Goal: Task Accomplishment & Management: Complete application form

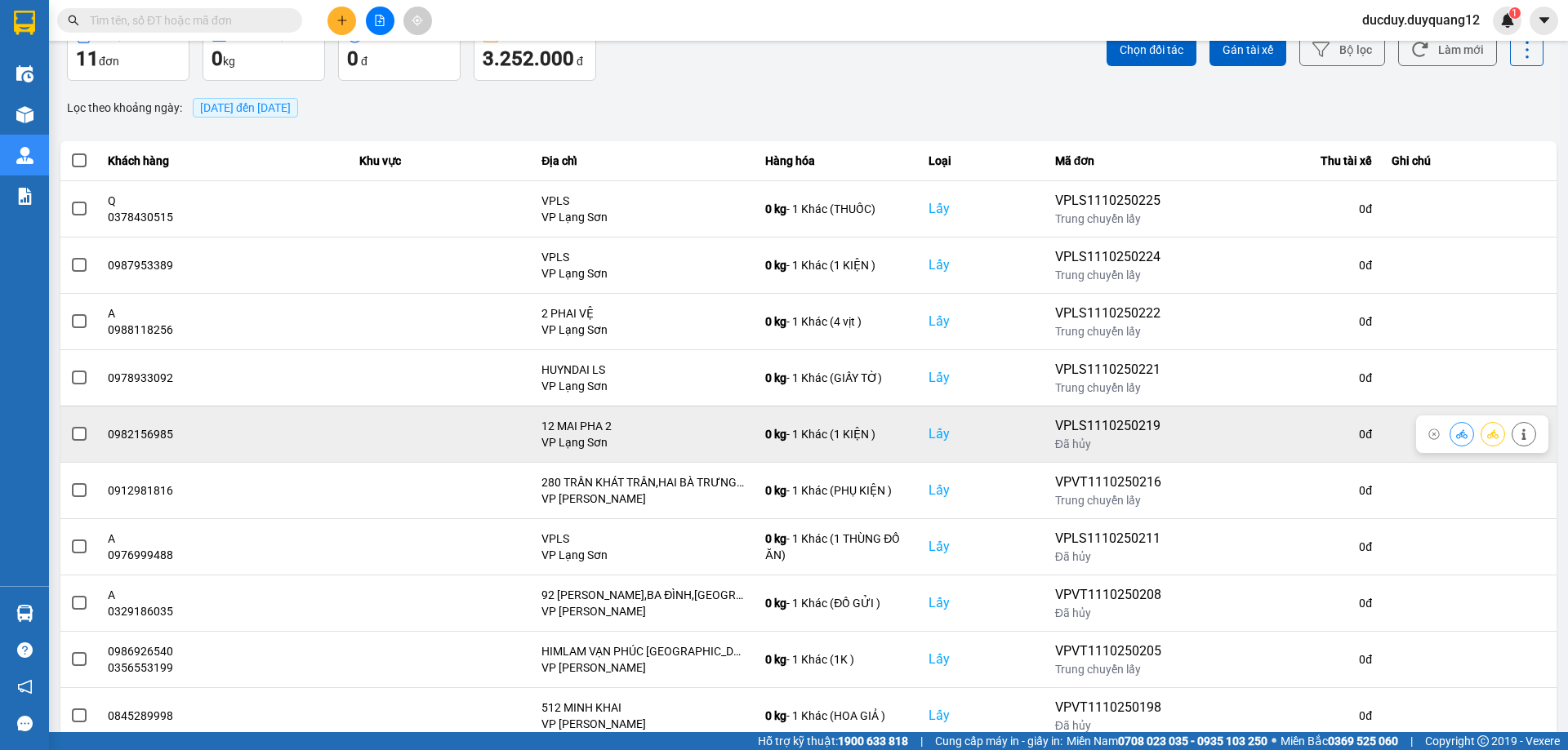
scroll to position [132, 0]
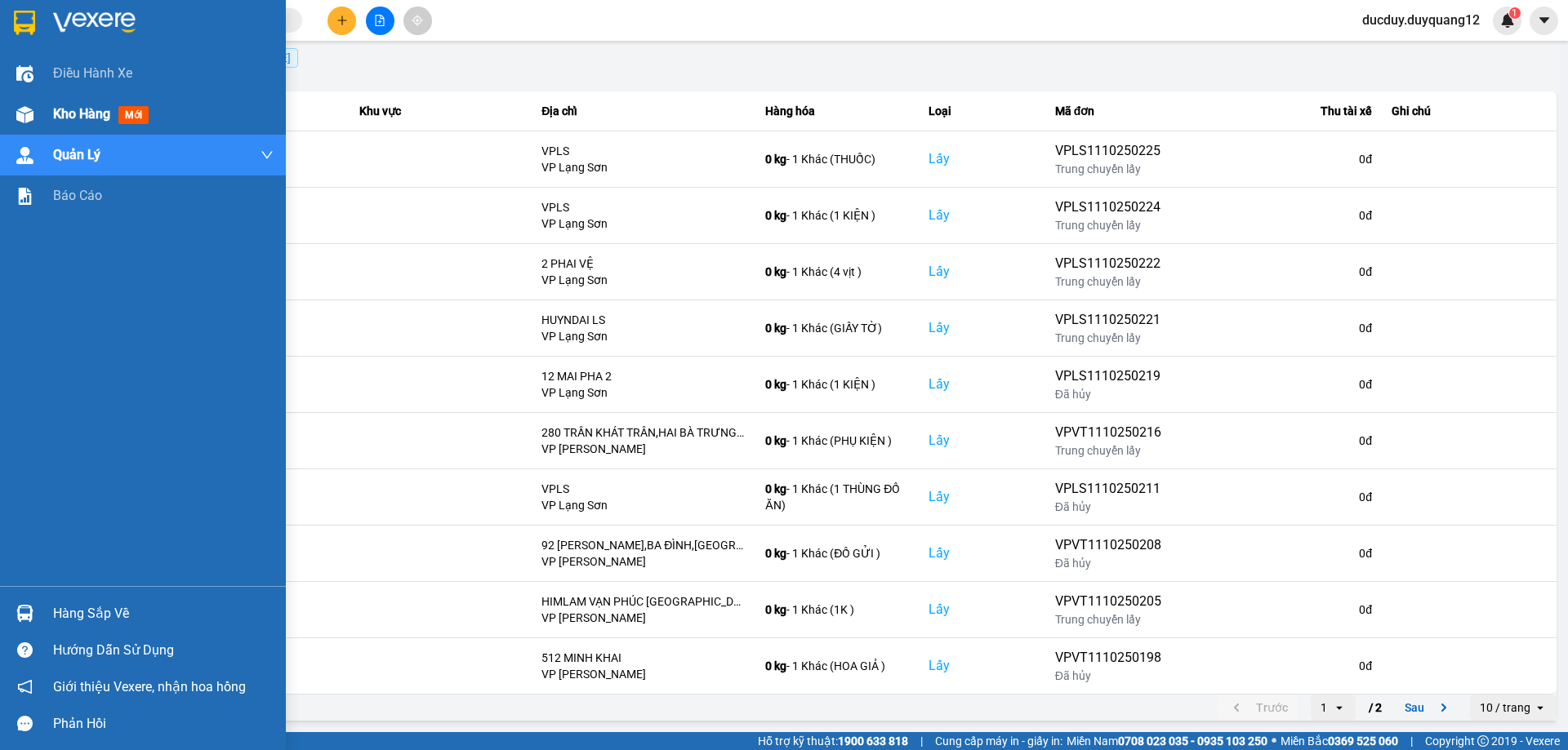
click at [82, 112] on span "Kho hàng" at bounding box center [82, 113] width 57 height 16
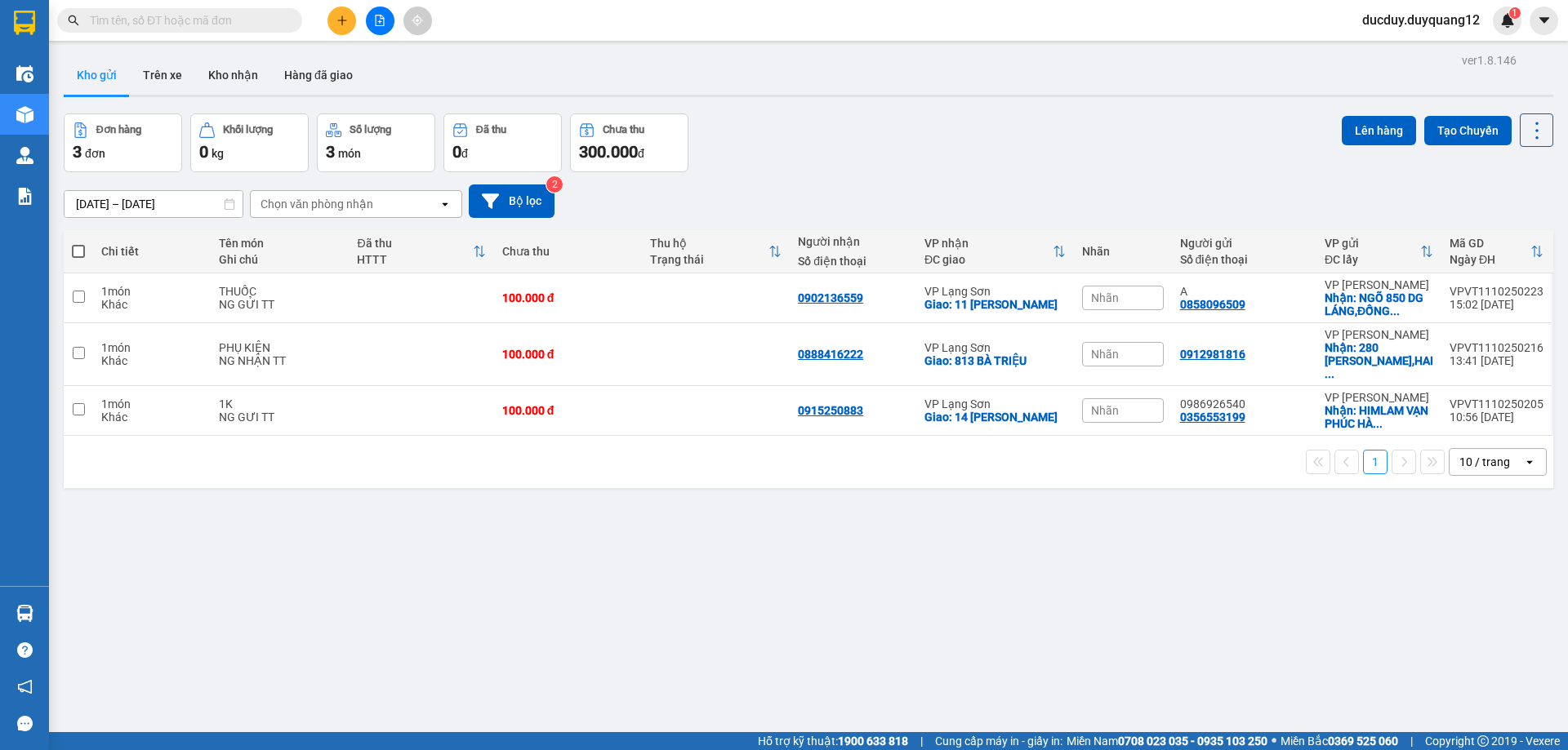
click at [355, 19] on button at bounding box center [341, 20] width 29 height 29
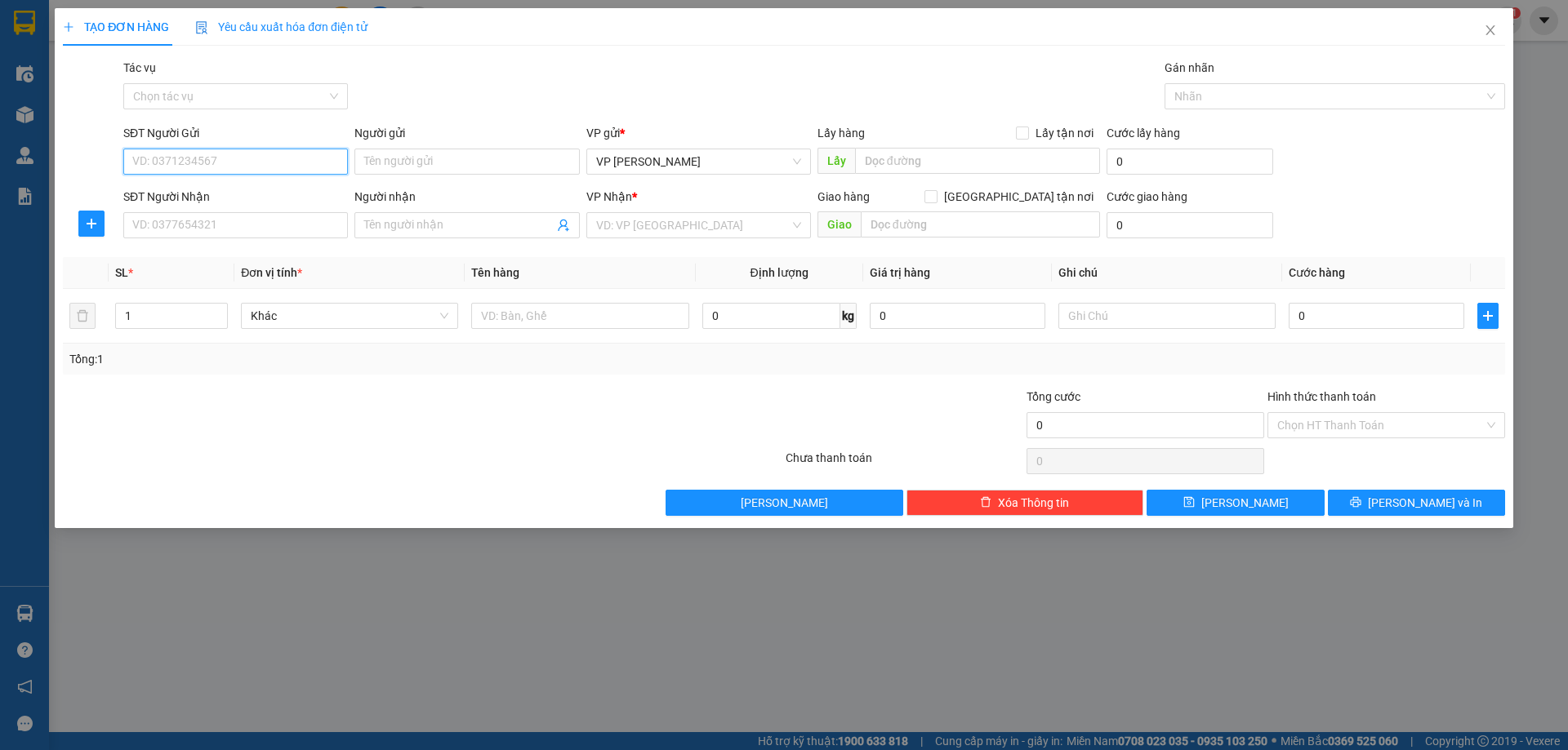
click at [286, 163] on input "SĐT Người Gửi" at bounding box center [236, 161] width 224 height 26
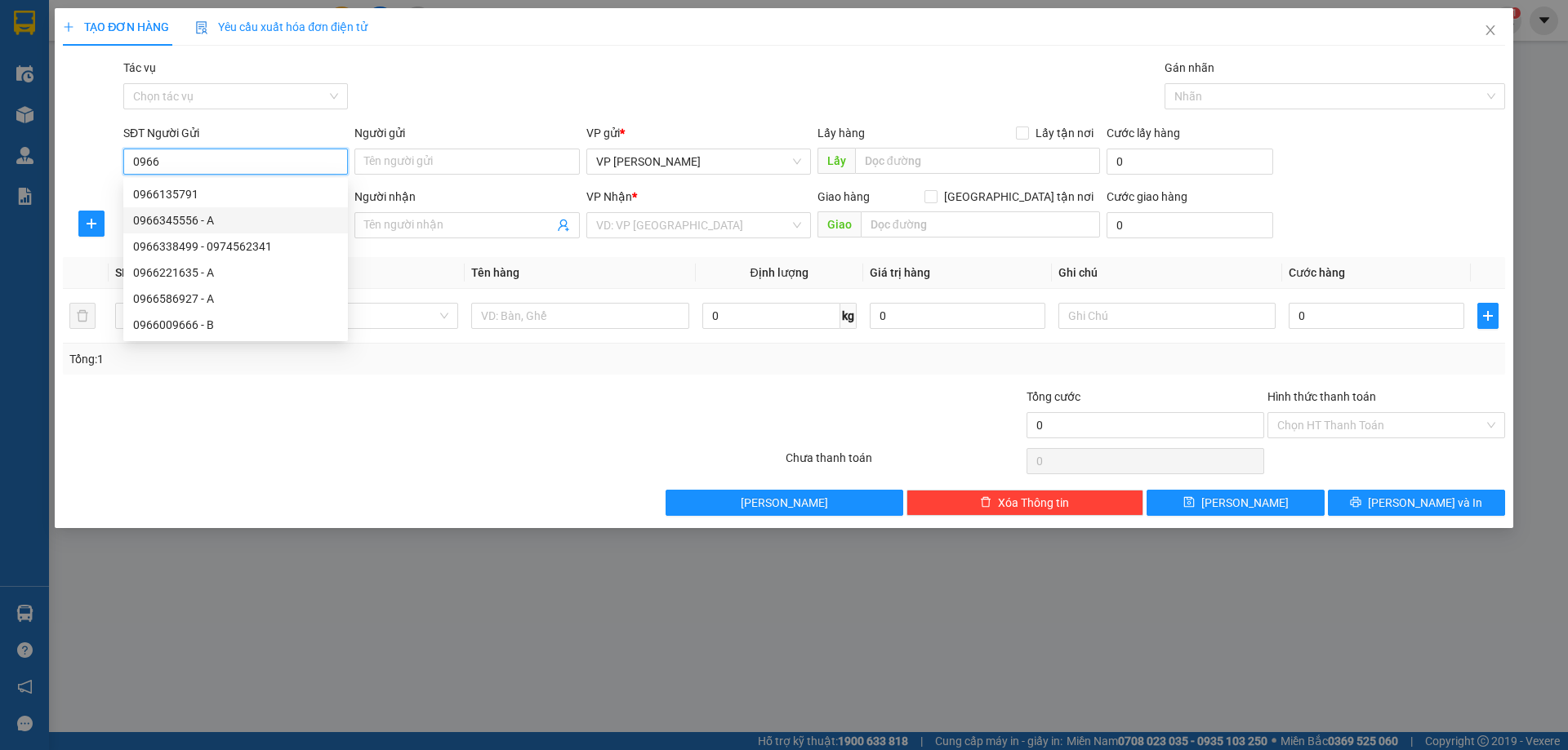
click at [183, 217] on div "0966345556 - A" at bounding box center [236, 220] width 205 height 18
type input "0966345556"
type input "A"
checkbox input "true"
type input "512 minh khai"
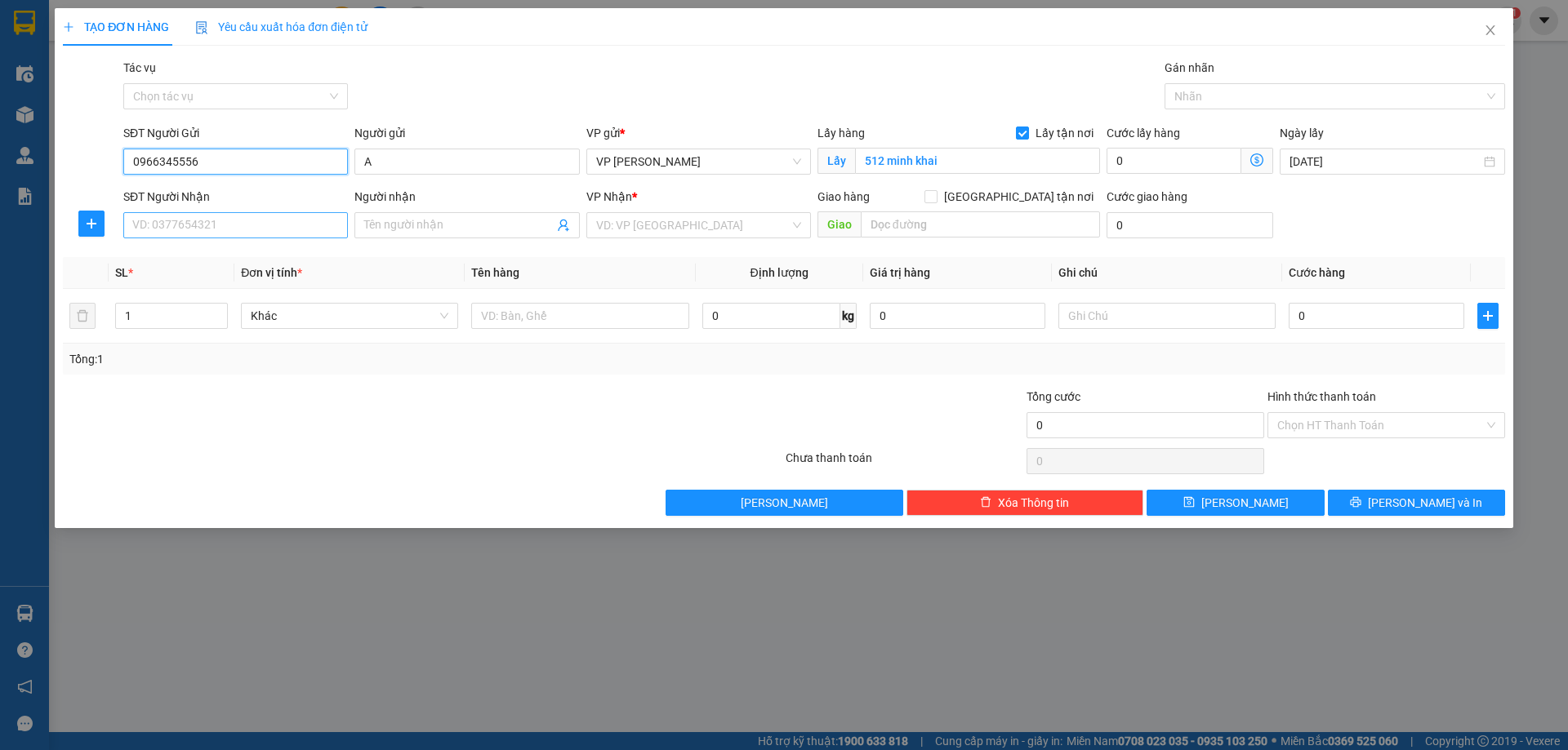
type input "0966345556"
click at [284, 233] on input "SĐT Người Nhận" at bounding box center [236, 225] width 224 height 26
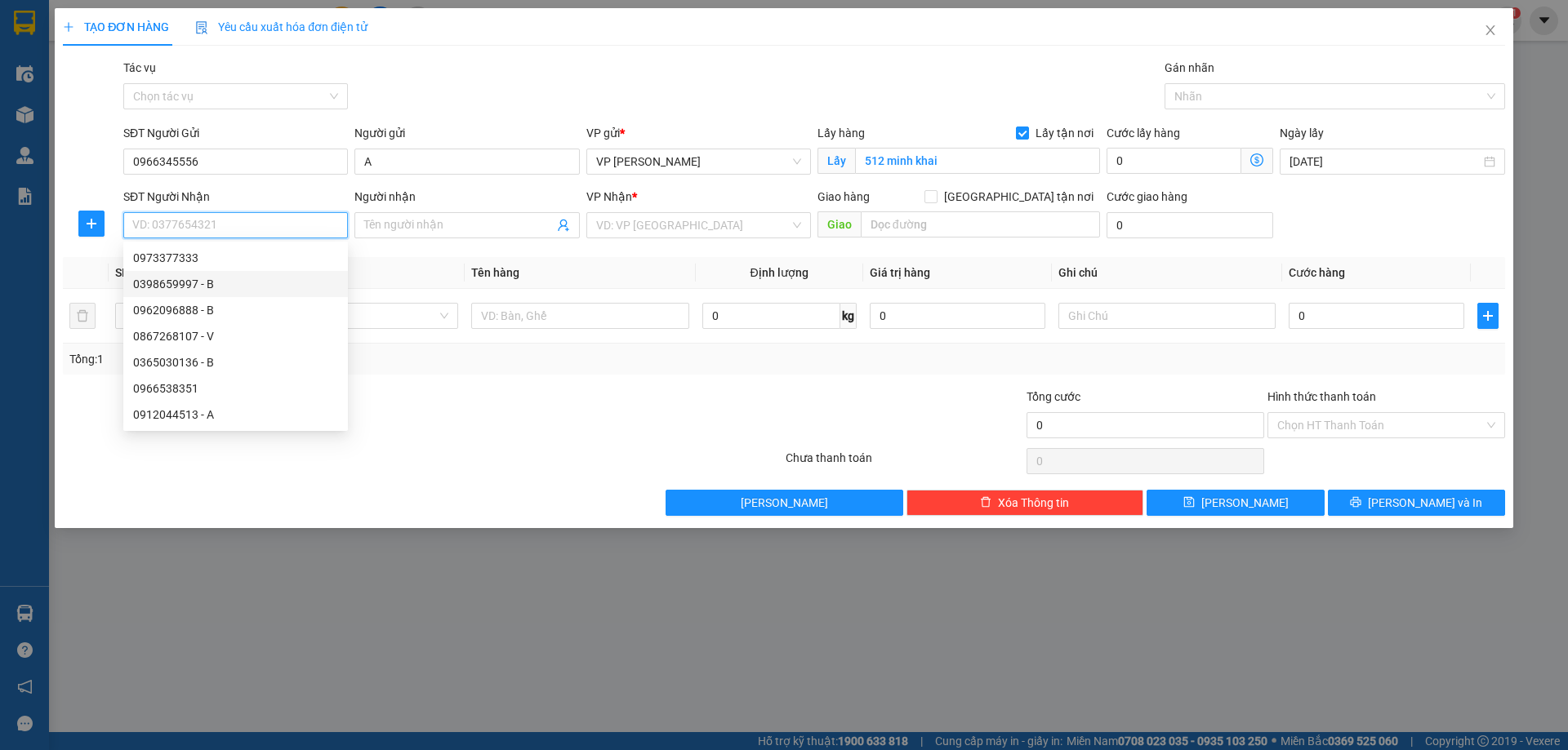
click at [190, 275] on div "0398659997 - B" at bounding box center [236, 284] width 205 height 18
type input "0398659997"
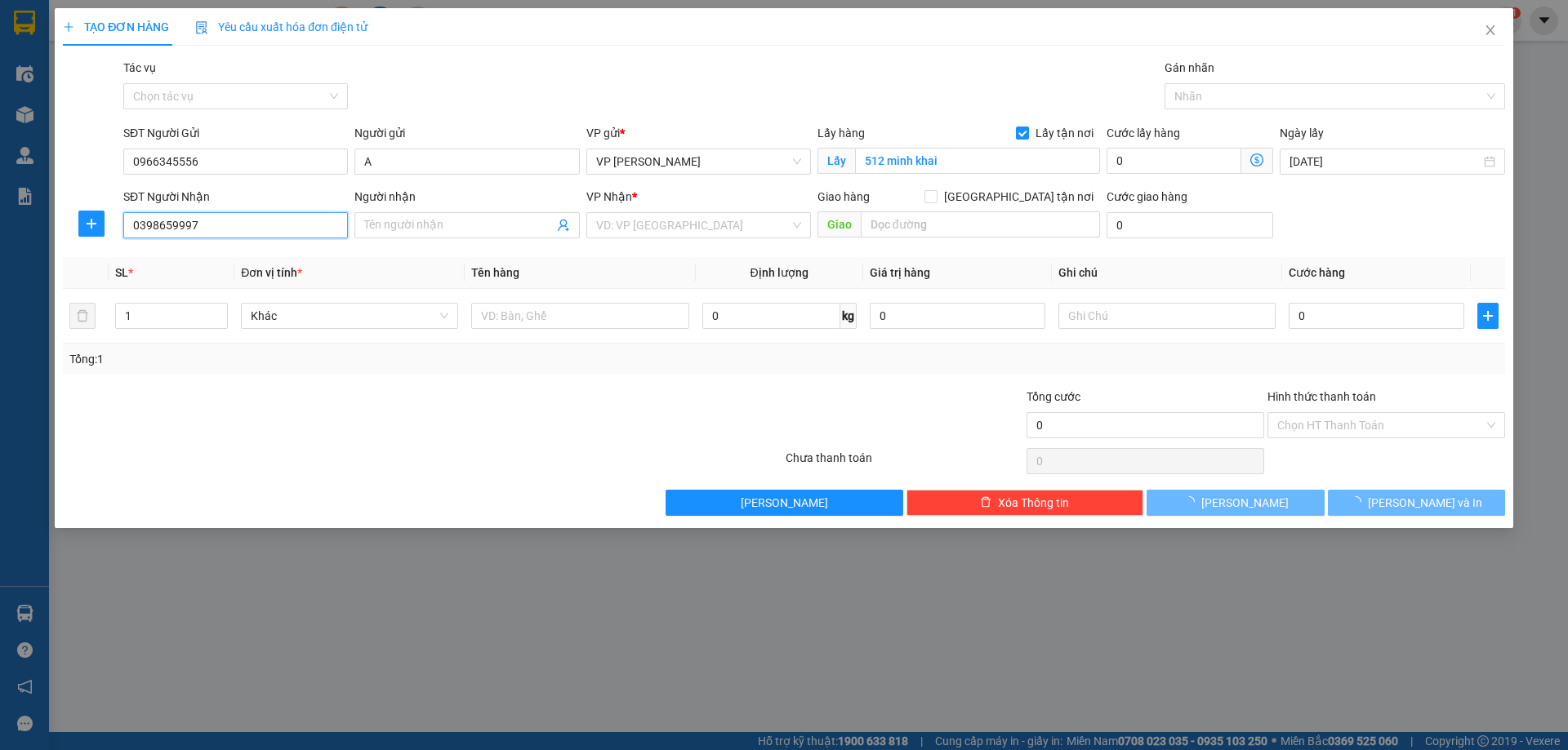
type input "B"
checkbox input "true"
type input "98 [PERSON_NAME]"
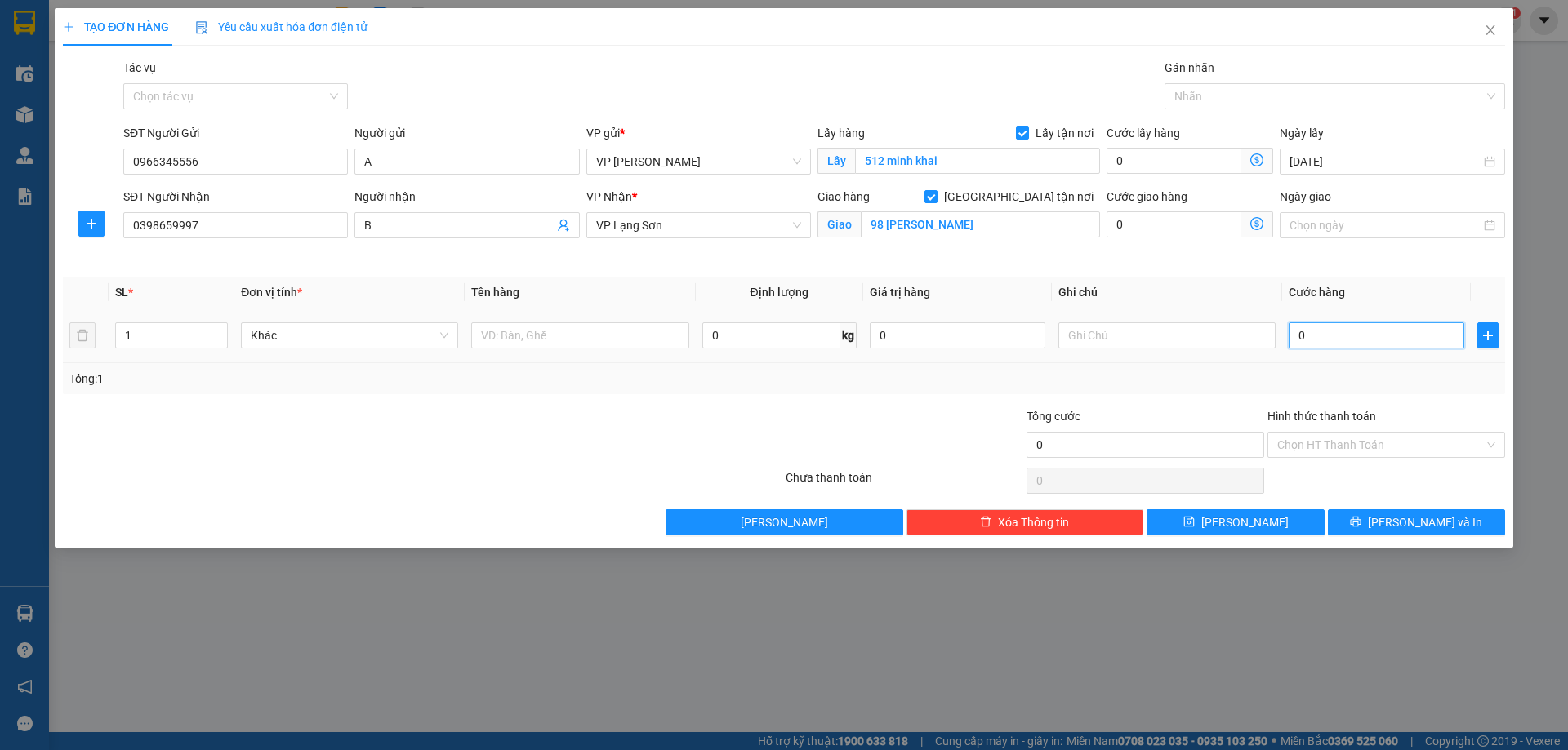
click at [1336, 344] on input "0" at bounding box center [1376, 336] width 175 height 26
click at [1338, 342] on input "0" at bounding box center [1376, 336] width 175 height 26
type input "06"
type input "6"
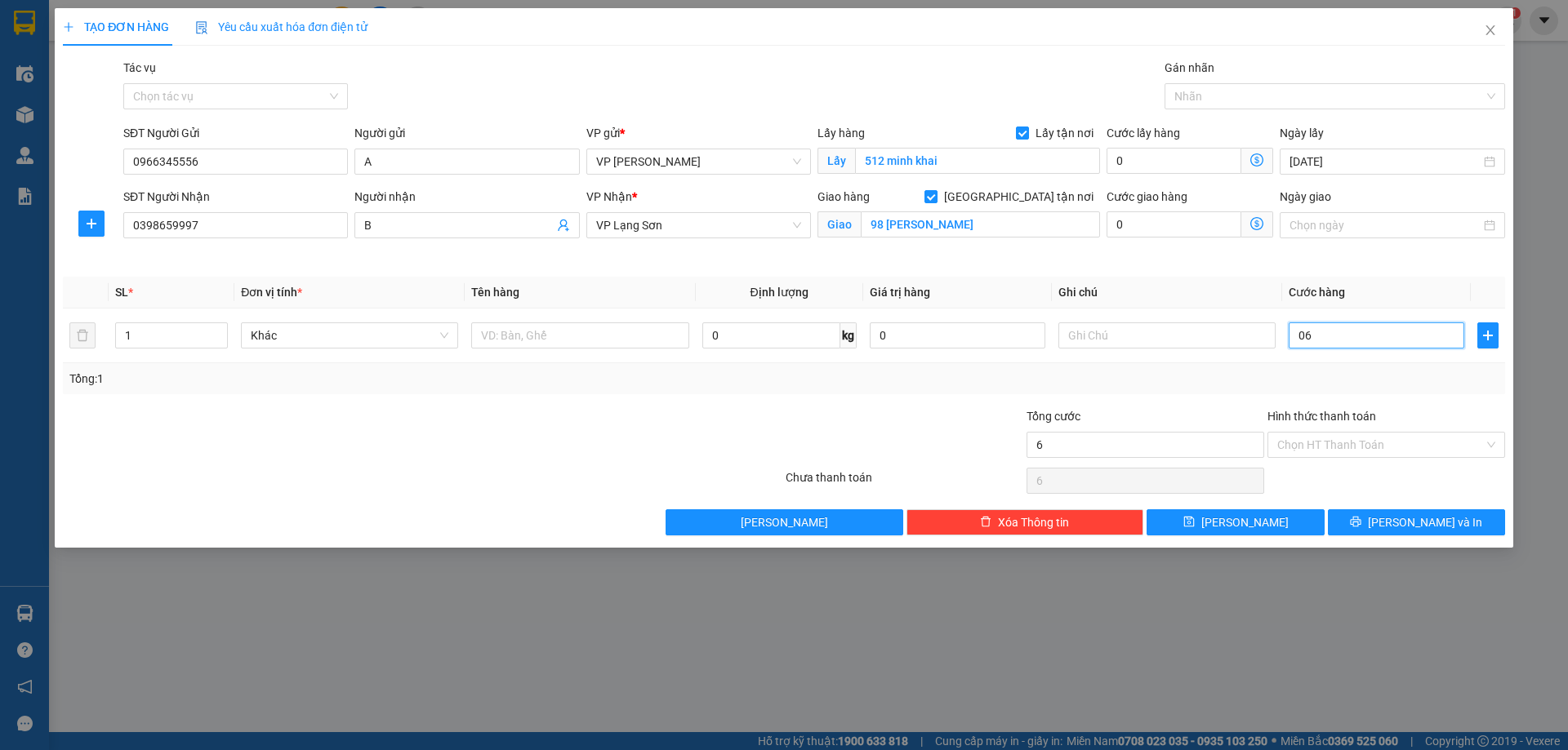
type input "065"
type input "65"
type input "65.000"
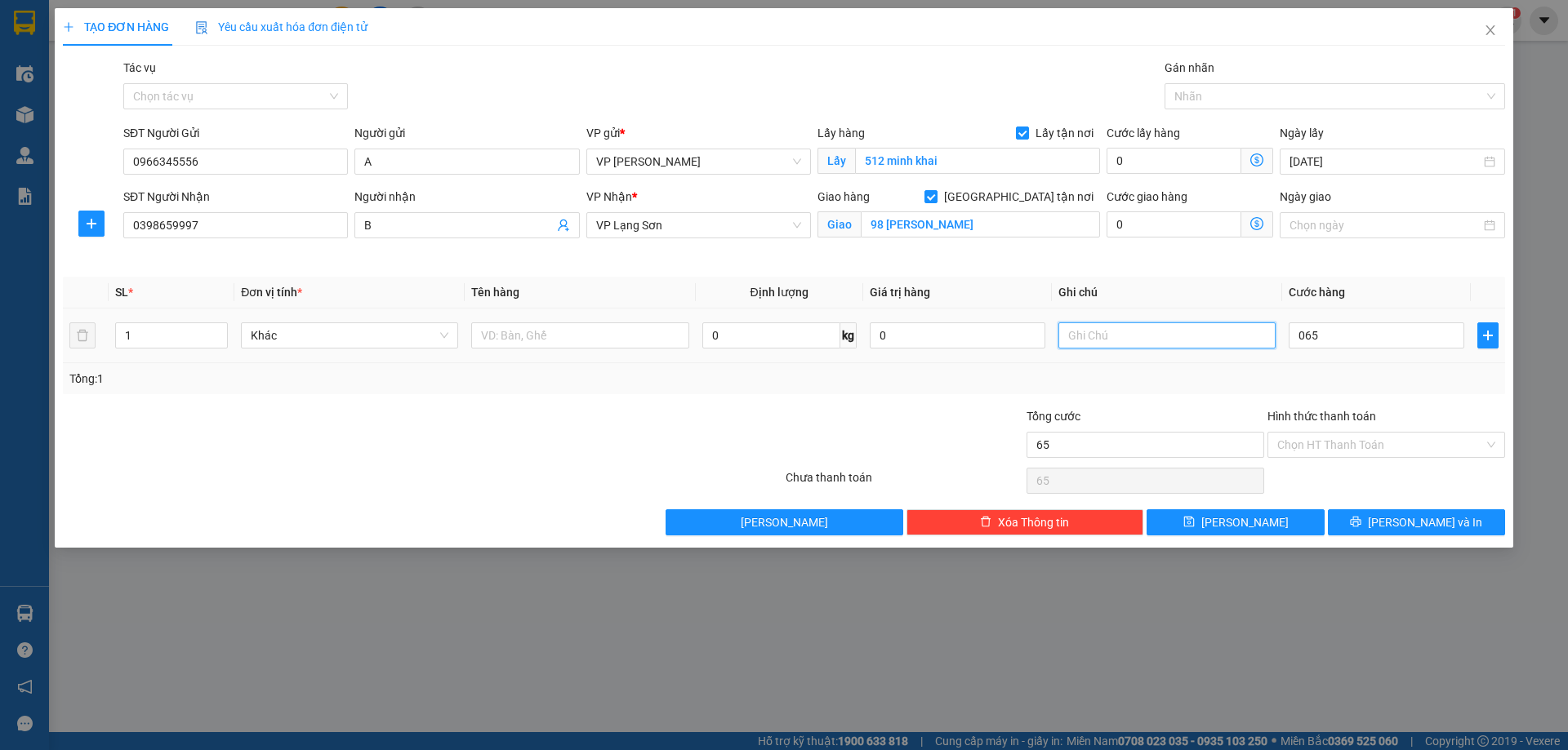
type input "65.000"
click at [1137, 341] on input "text" at bounding box center [1166, 336] width 217 height 26
type input "ng nhận tt"
click at [531, 325] on input "text" at bounding box center [580, 336] width 217 height 26
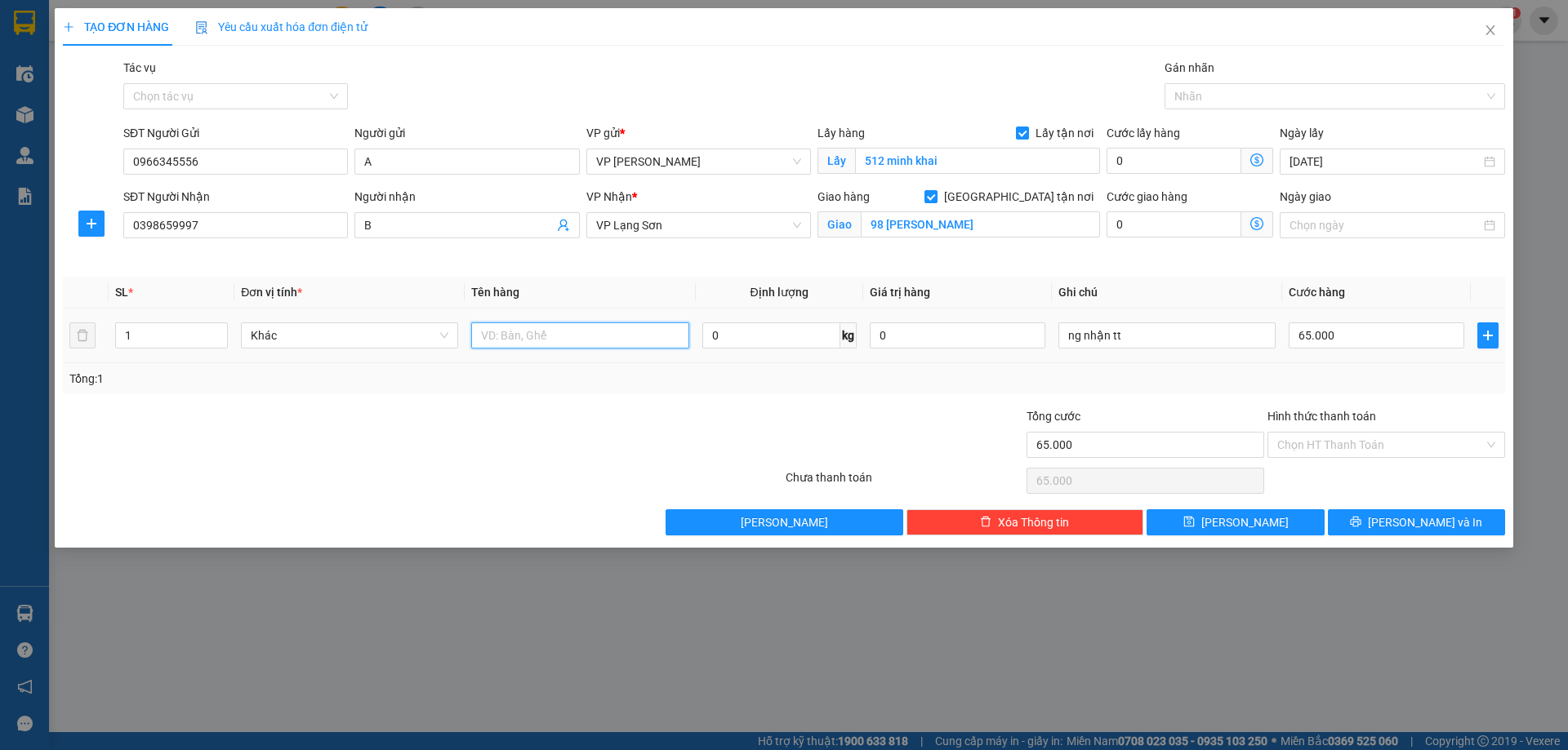
click at [531, 332] on input "text" at bounding box center [580, 336] width 217 height 26
type input "1 kiện"
click at [1270, 524] on button "[PERSON_NAME]" at bounding box center [1234, 523] width 177 height 26
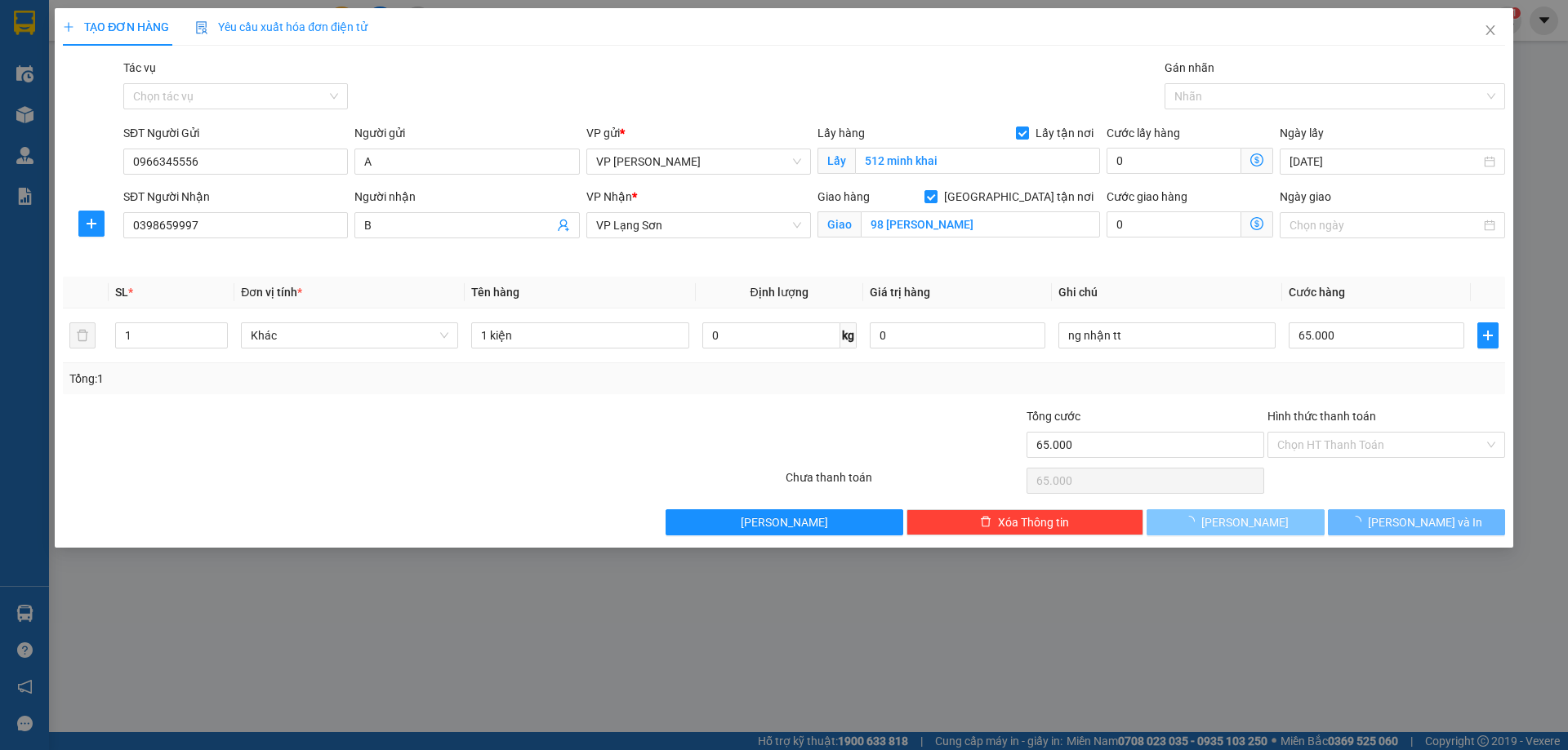
checkbox input "false"
type input "0"
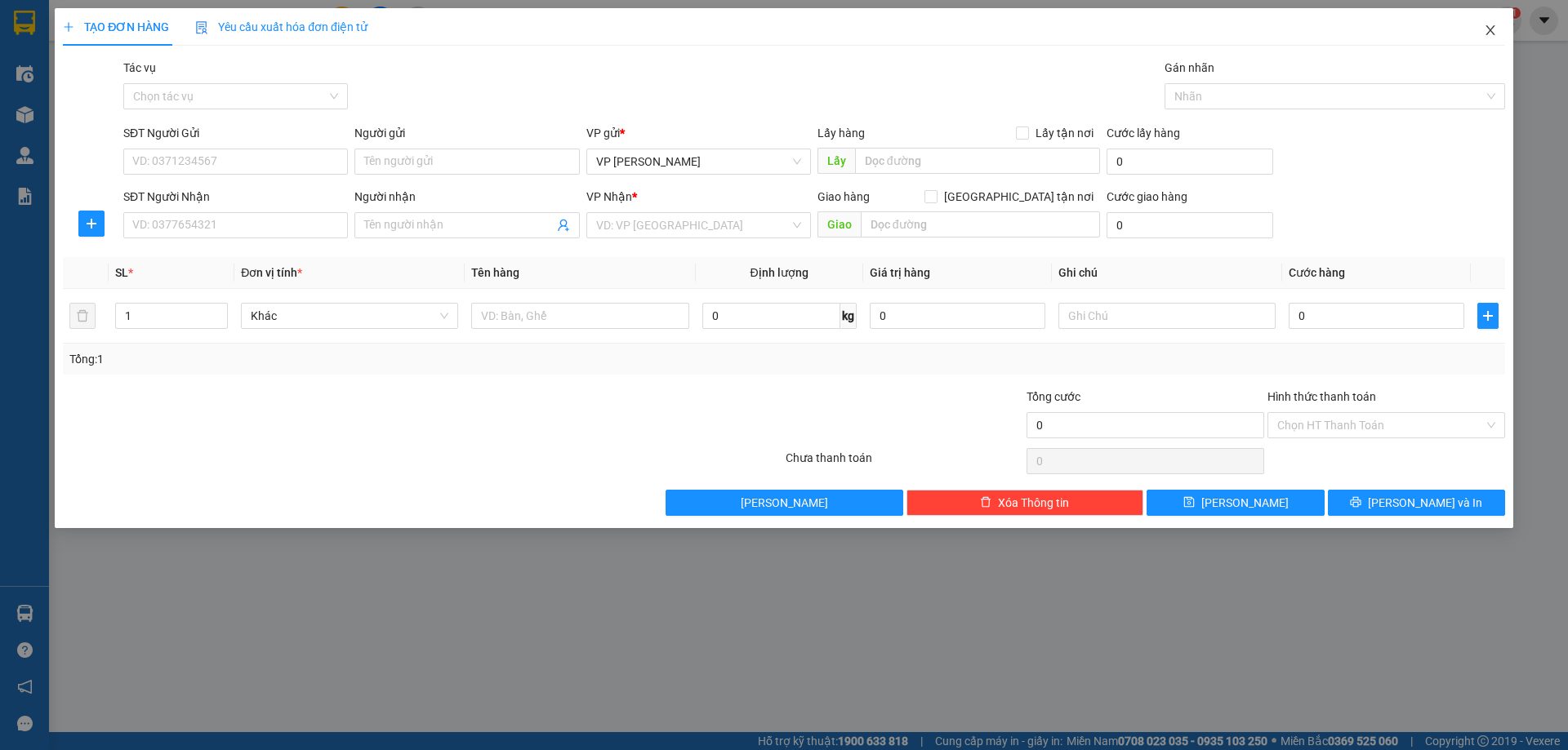
click at [1492, 32] on icon "close" at bounding box center [1490, 31] width 13 height 13
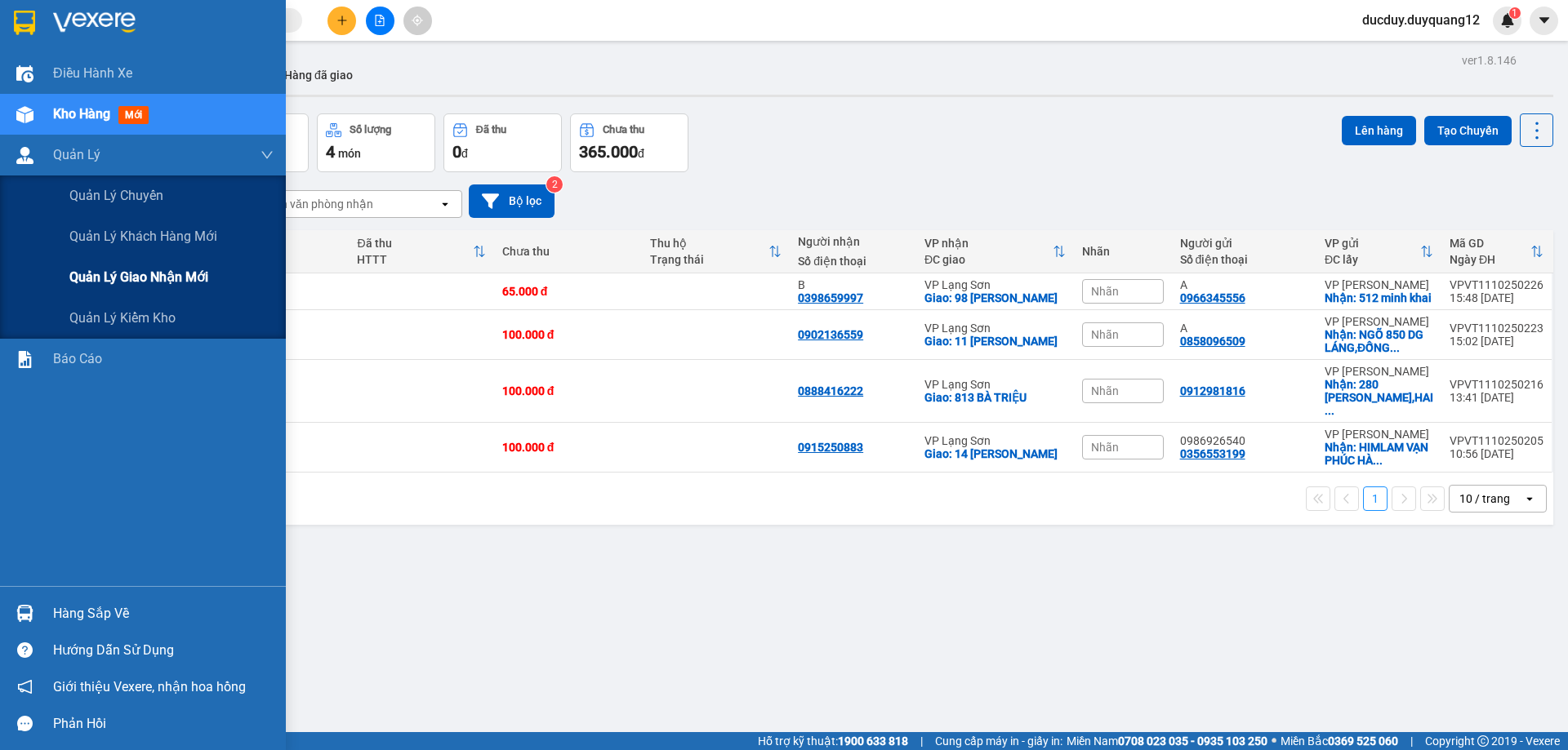
click at [110, 281] on span "Quản lý giao nhận mới" at bounding box center [139, 277] width 139 height 20
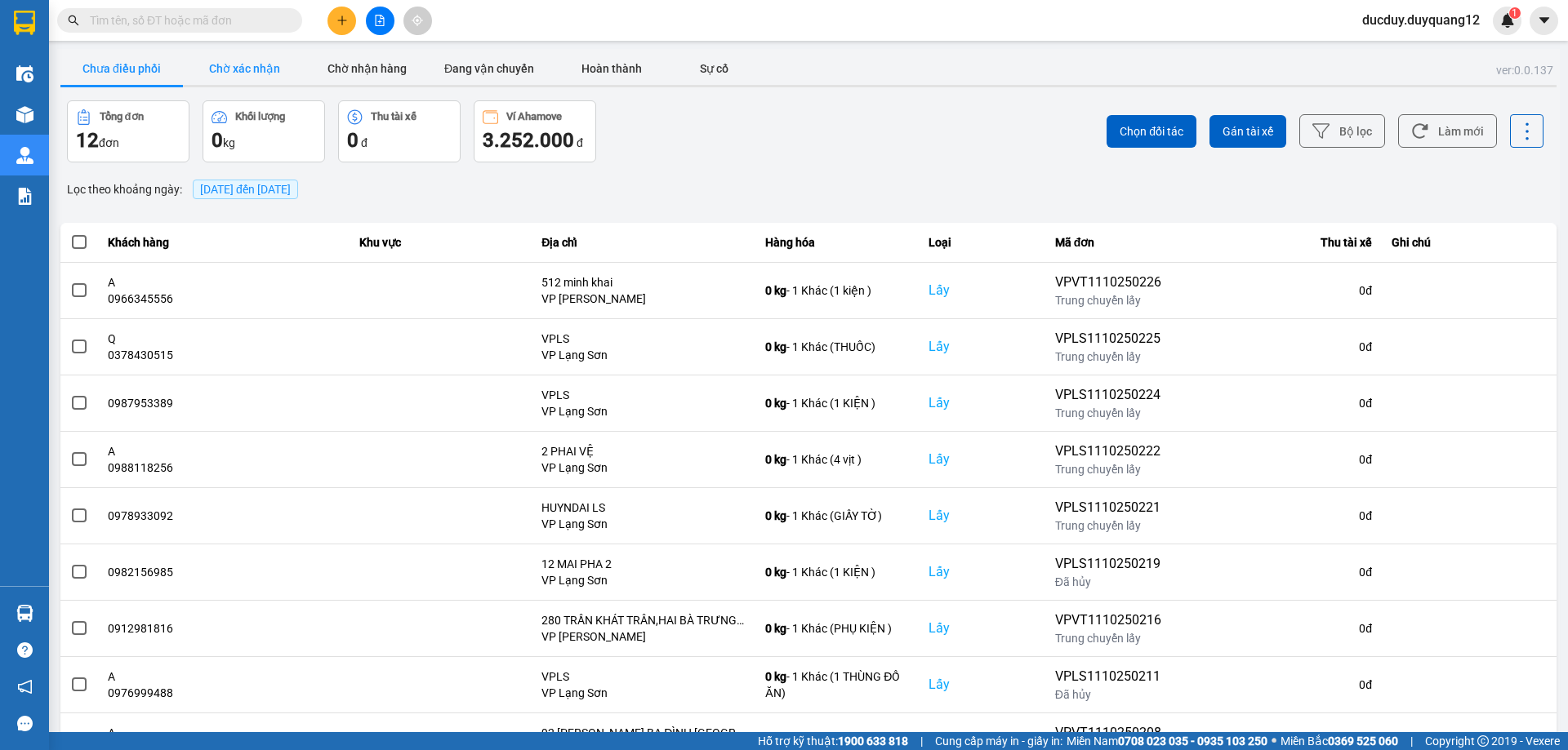
click at [223, 68] on button "Chờ xác nhận" at bounding box center [244, 68] width 122 height 32
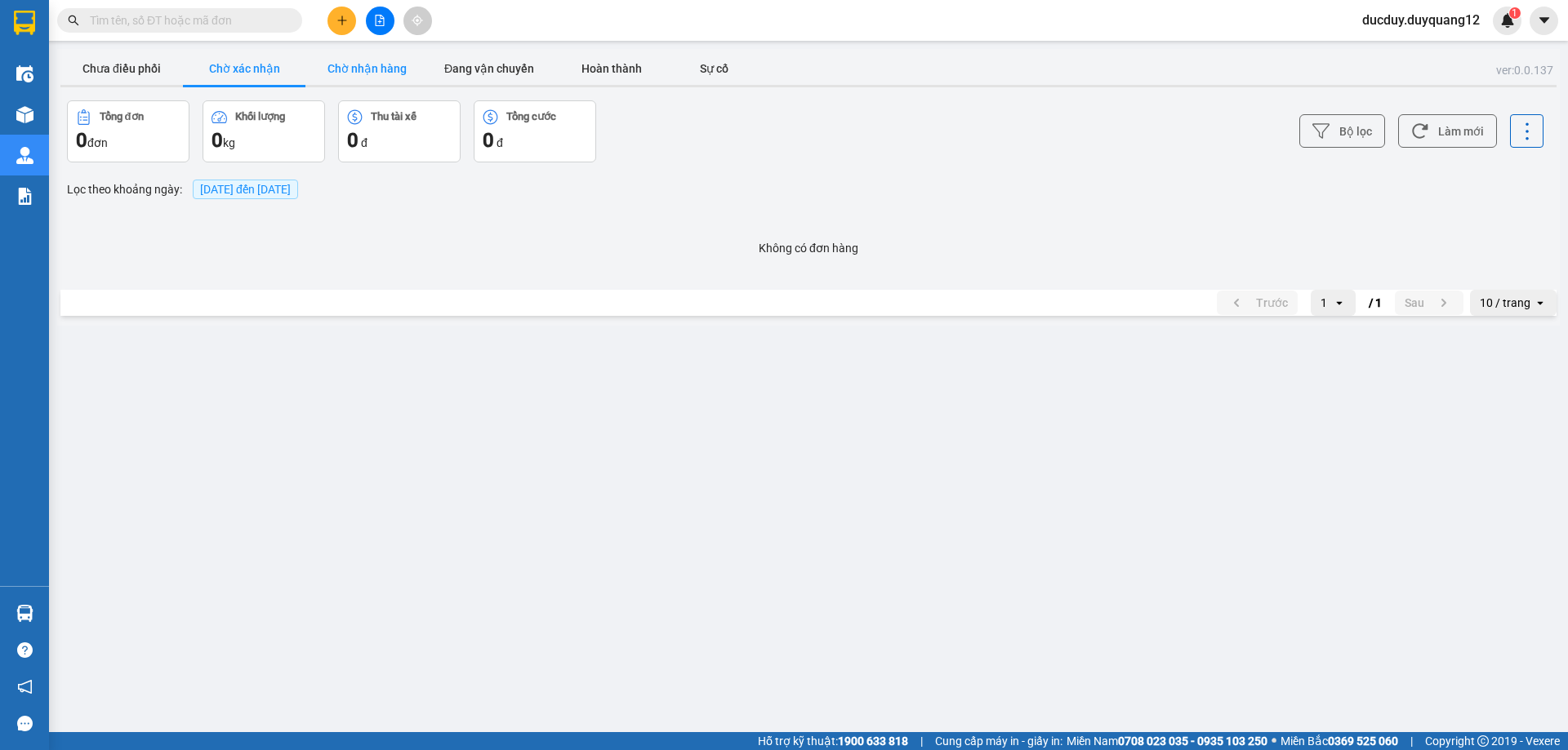
click at [388, 82] on button "Chờ nhận hàng" at bounding box center [366, 68] width 122 height 32
click at [492, 62] on button "Đang vận chuyển" at bounding box center [489, 68] width 122 height 32
